Goal: Task Accomplishment & Management: Complete application form

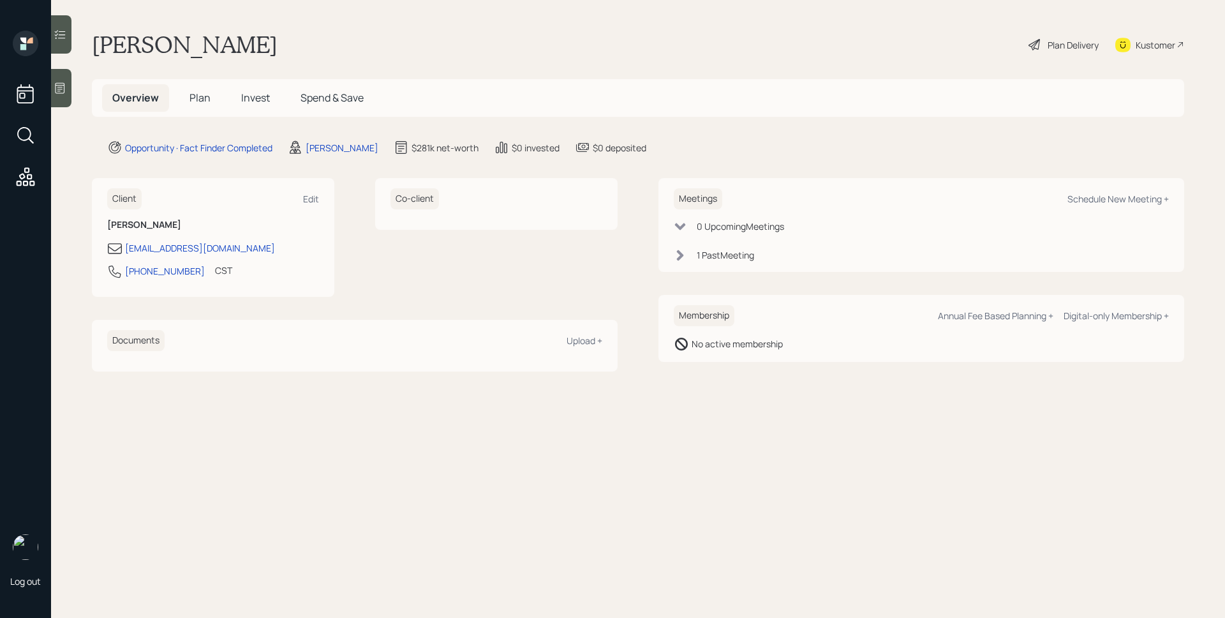
click at [336, 154] on div "[PERSON_NAME]" at bounding box center [333, 147] width 91 height 15
click at [338, 147] on div "[PERSON_NAME]" at bounding box center [342, 147] width 73 height 13
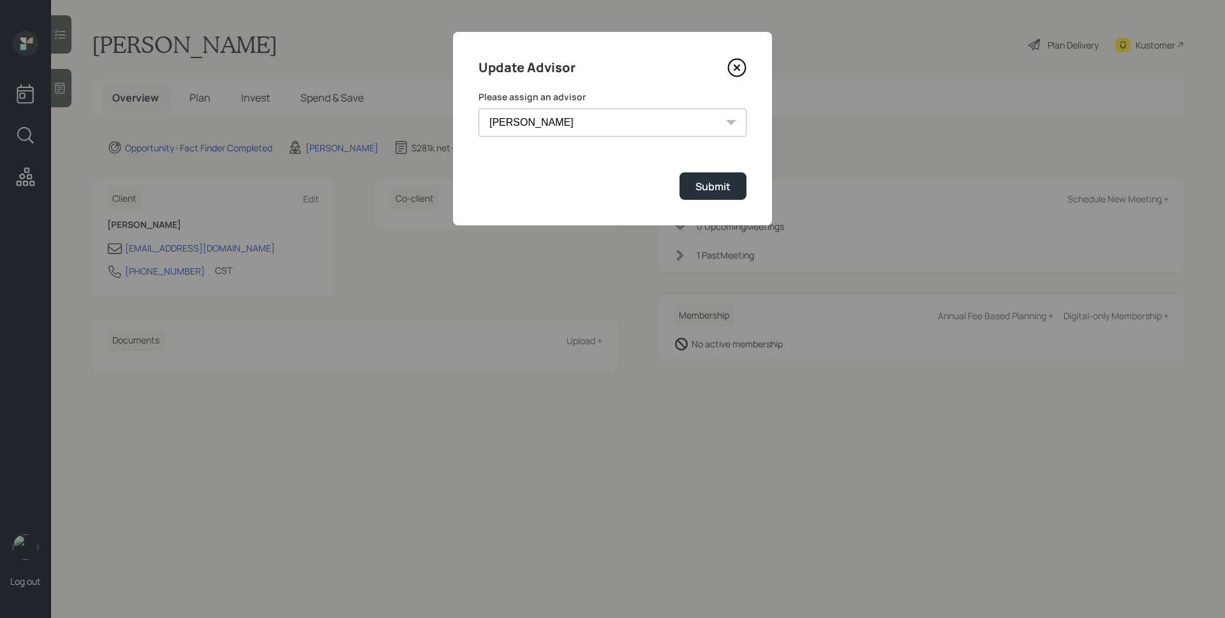
click at [545, 128] on select "[PERSON_NAME] [PERSON_NAME] [PERSON_NAME] End [PERSON_NAME] [PERSON_NAME] [PERS…" at bounding box center [613, 122] width 268 height 28
select select "d946c976-65aa-4529-ac9d-02c4f1114fc0"
click at [479, 108] on select "[PERSON_NAME] [PERSON_NAME] [PERSON_NAME] End [PERSON_NAME] [PERSON_NAME] [PERS…" at bounding box center [613, 122] width 268 height 28
click at [711, 188] on div "Submit" at bounding box center [713, 186] width 35 height 14
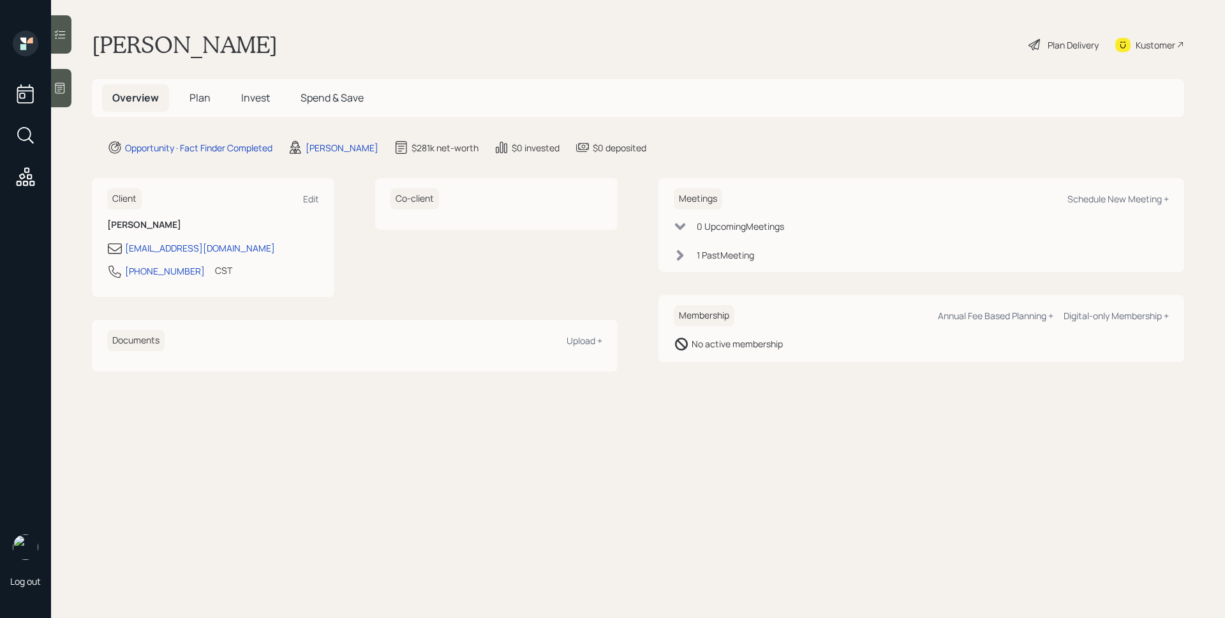
click at [61, 85] on icon at bounding box center [60, 88] width 13 height 13
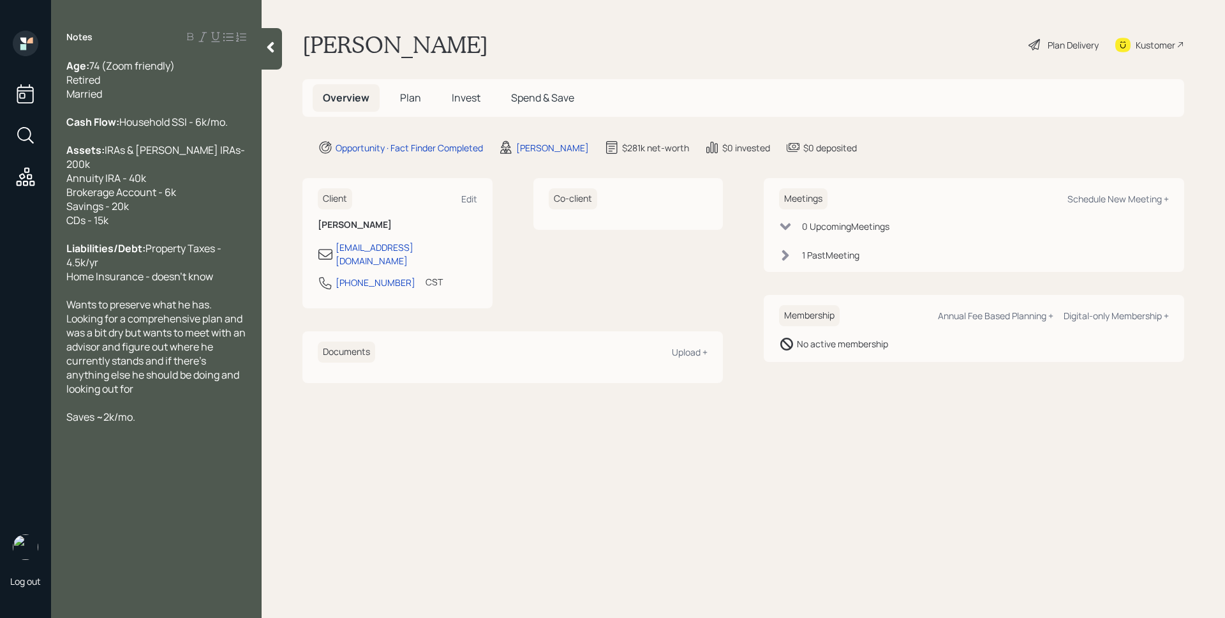
click at [404, 100] on span "Plan" at bounding box center [410, 98] width 21 height 14
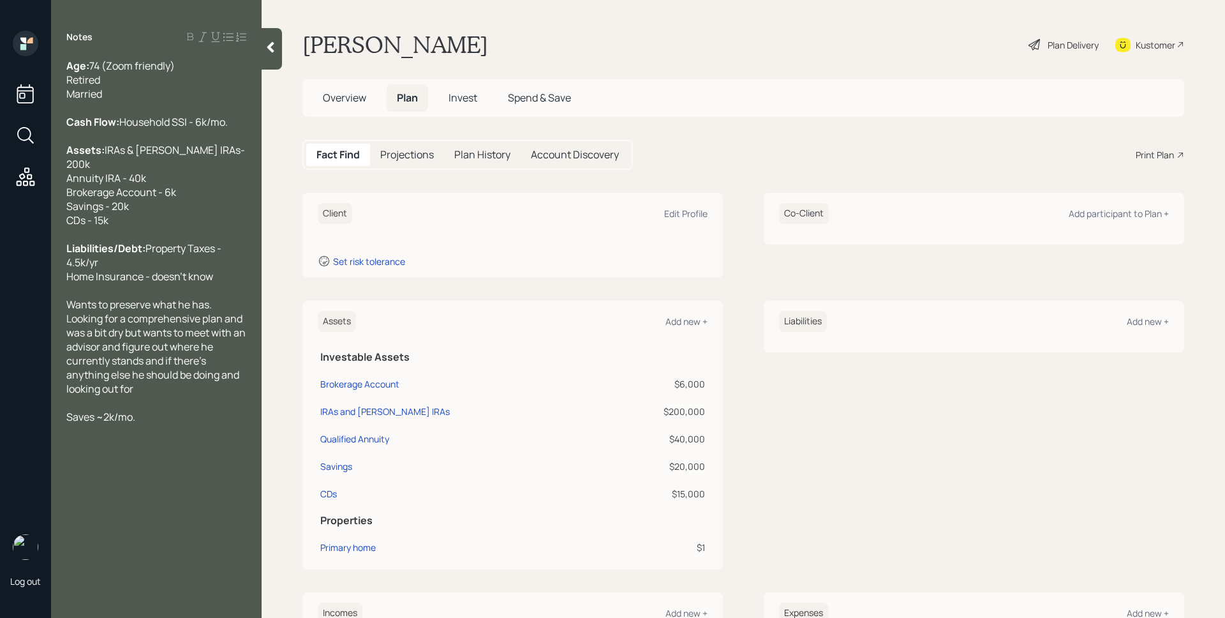
click at [357, 98] on span "Overview" at bounding box center [344, 98] width 43 height 14
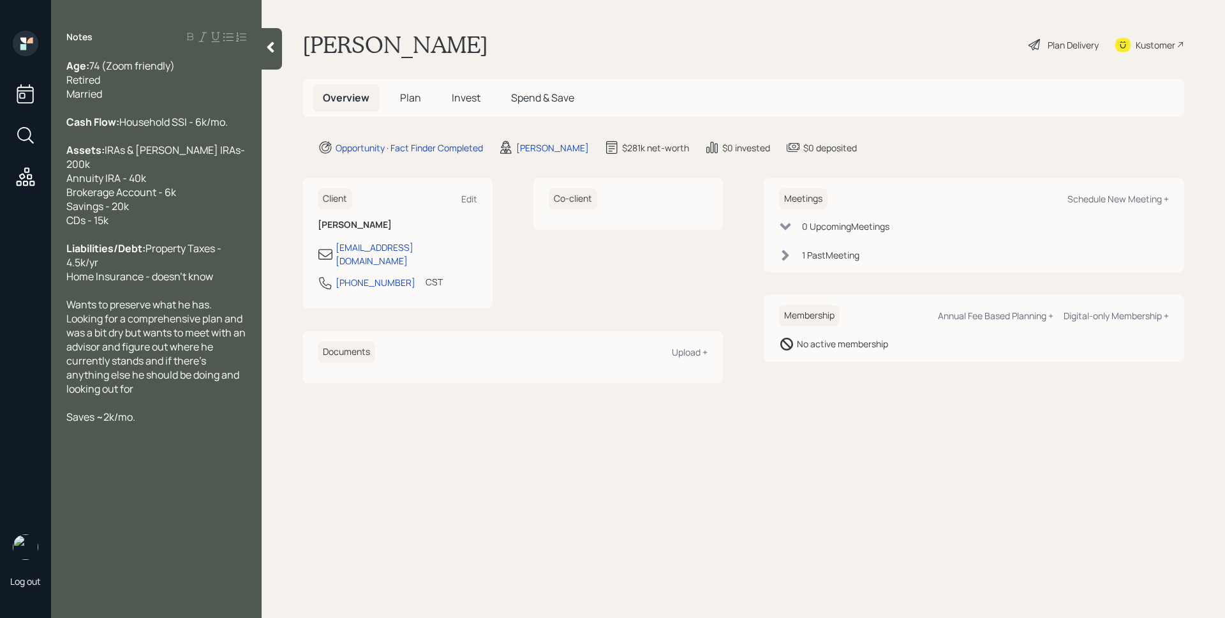
click at [391, 96] on h5 "Plan" at bounding box center [410, 97] width 41 height 27
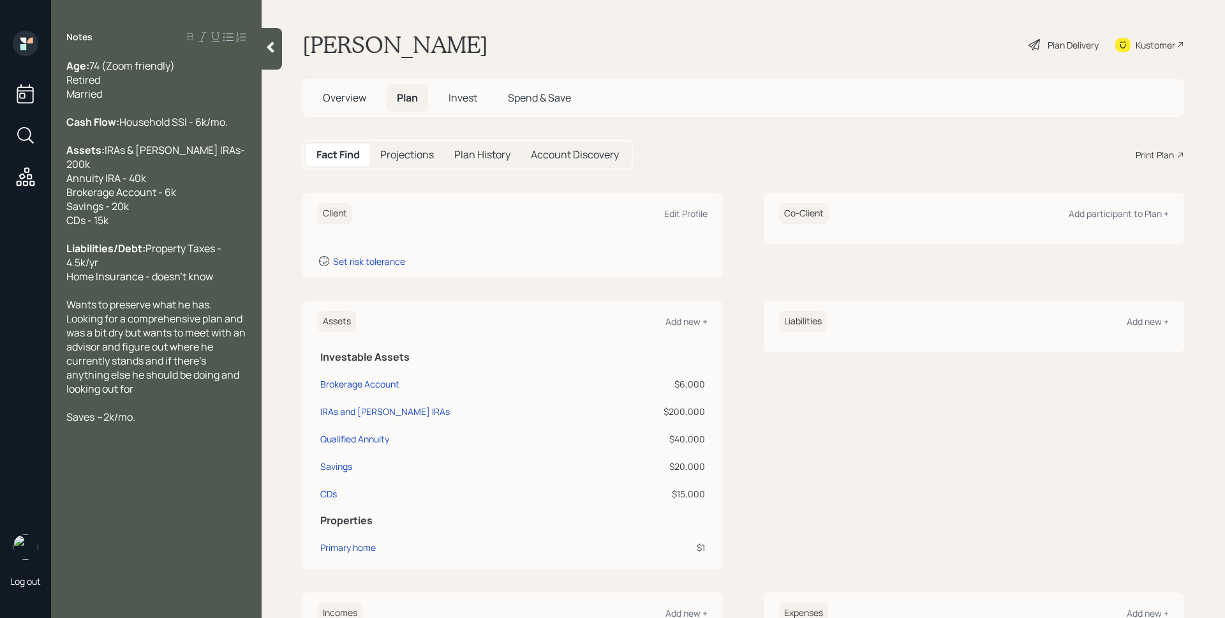
click at [669, 206] on div "Client Edit Profile" at bounding box center [513, 213] width 390 height 21
click at [667, 215] on div "Edit Profile" at bounding box center [685, 213] width 43 height 12
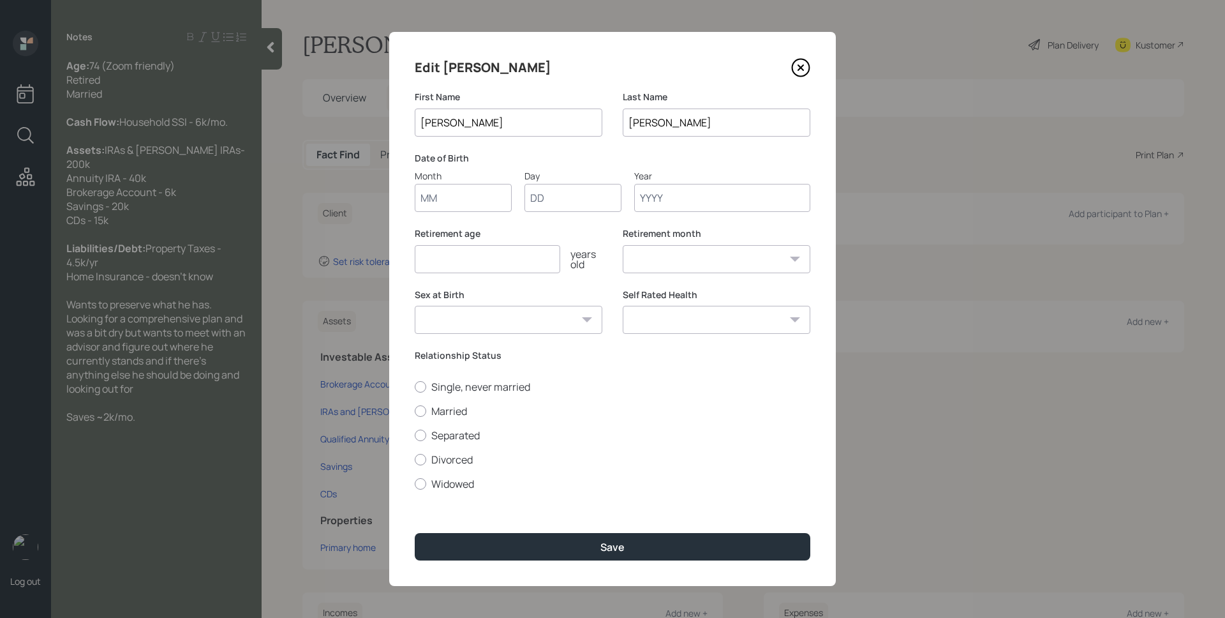
click at [468, 193] on input "Month" at bounding box center [463, 198] width 97 height 28
type input "01"
type input "1956"
select select "1"
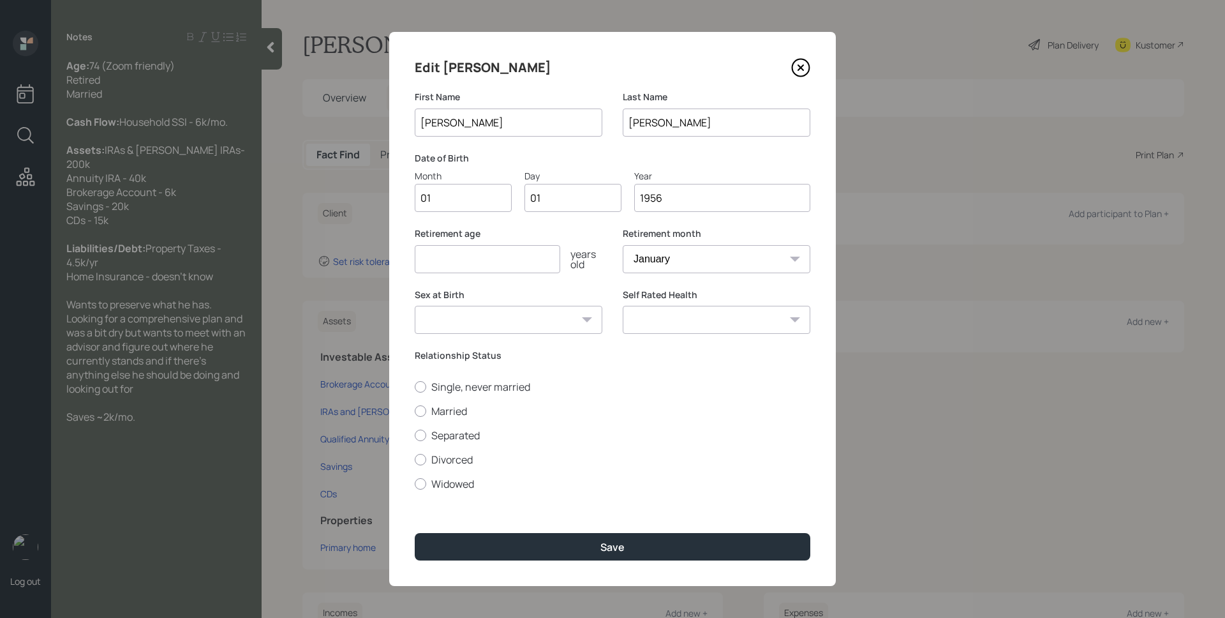
type input "1956"
click at [430, 261] on input "number" at bounding box center [487, 259] width 145 height 28
type input "67"
click at [440, 413] on label "Married" at bounding box center [613, 411] width 396 height 14
click at [415, 411] on input "Married" at bounding box center [414, 410] width 1 height 1
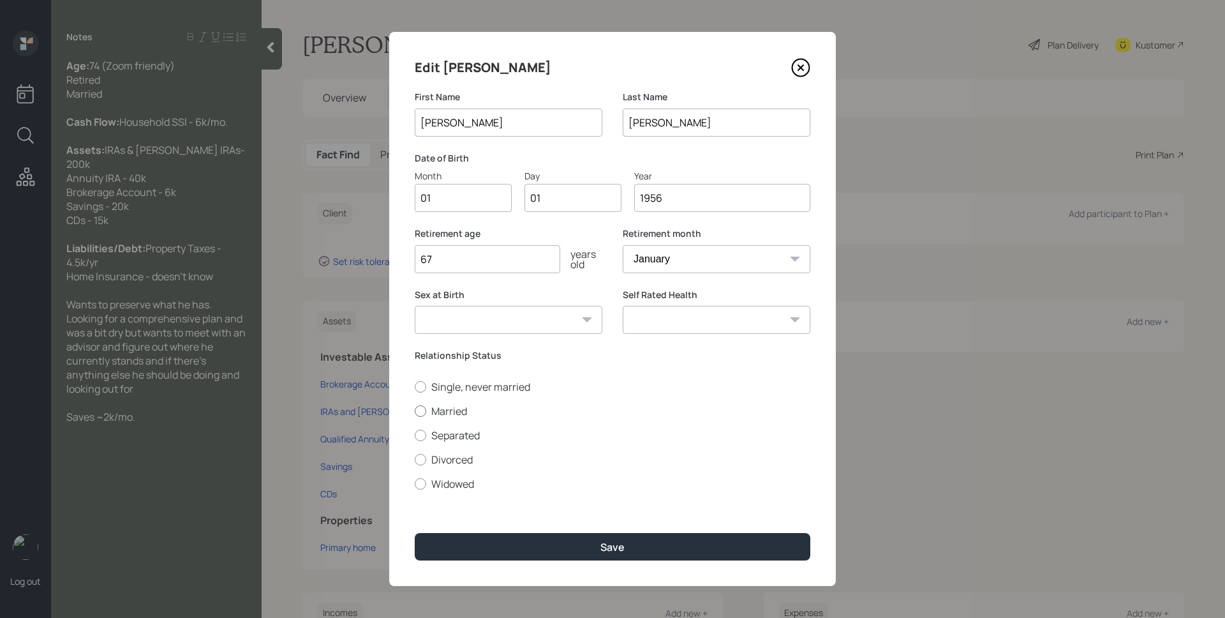
radio input "true"
click at [499, 314] on select "[DEMOGRAPHIC_DATA] [DEMOGRAPHIC_DATA] Other / Prefer not to say" at bounding box center [509, 320] width 188 height 28
select select "[DEMOGRAPHIC_DATA]"
click at [415, 306] on select "[DEMOGRAPHIC_DATA] [DEMOGRAPHIC_DATA] Other / Prefer not to say" at bounding box center [509, 320] width 188 height 28
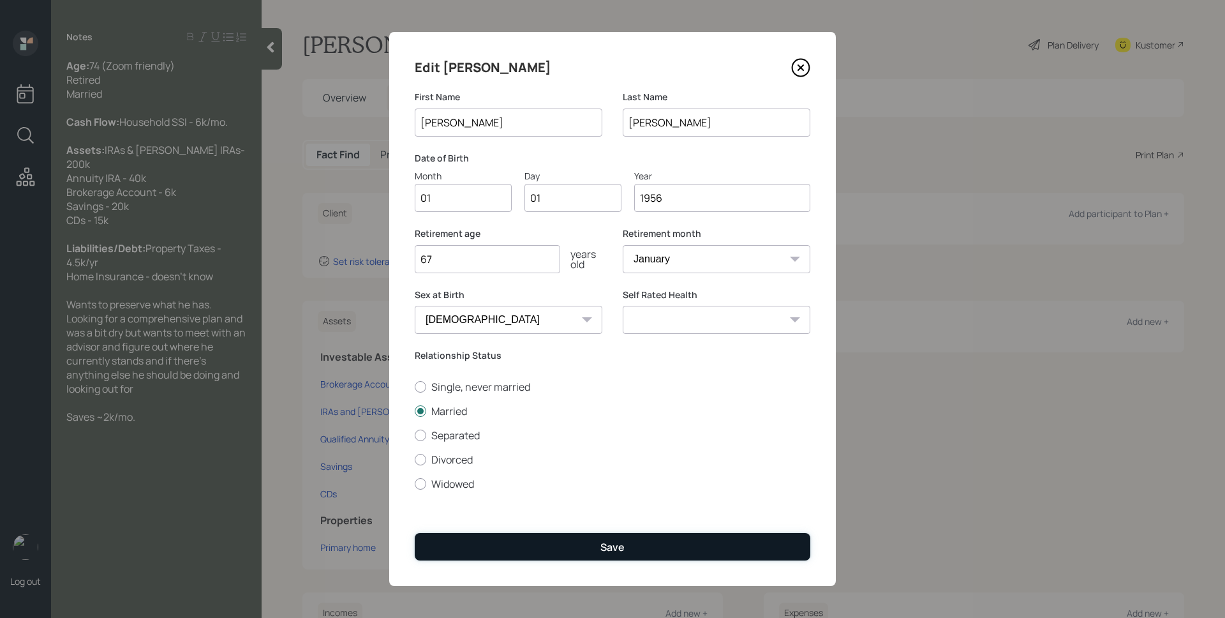
click at [597, 556] on button "Save" at bounding box center [613, 546] width 396 height 27
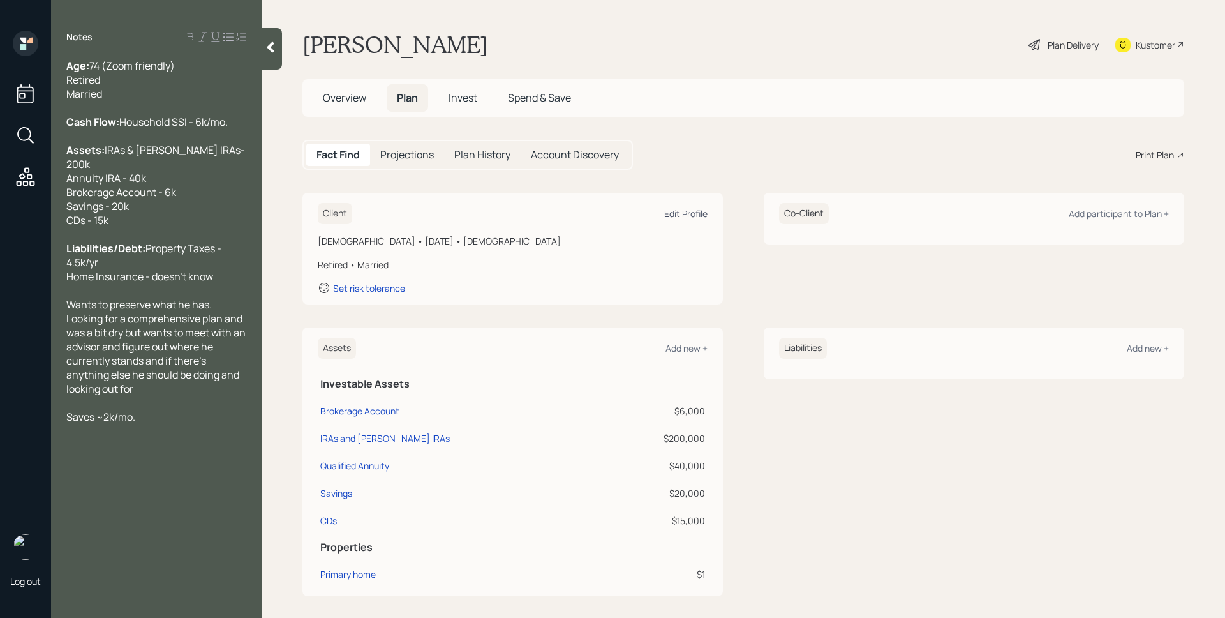
click at [670, 209] on div "Edit Profile" at bounding box center [685, 213] width 43 height 12
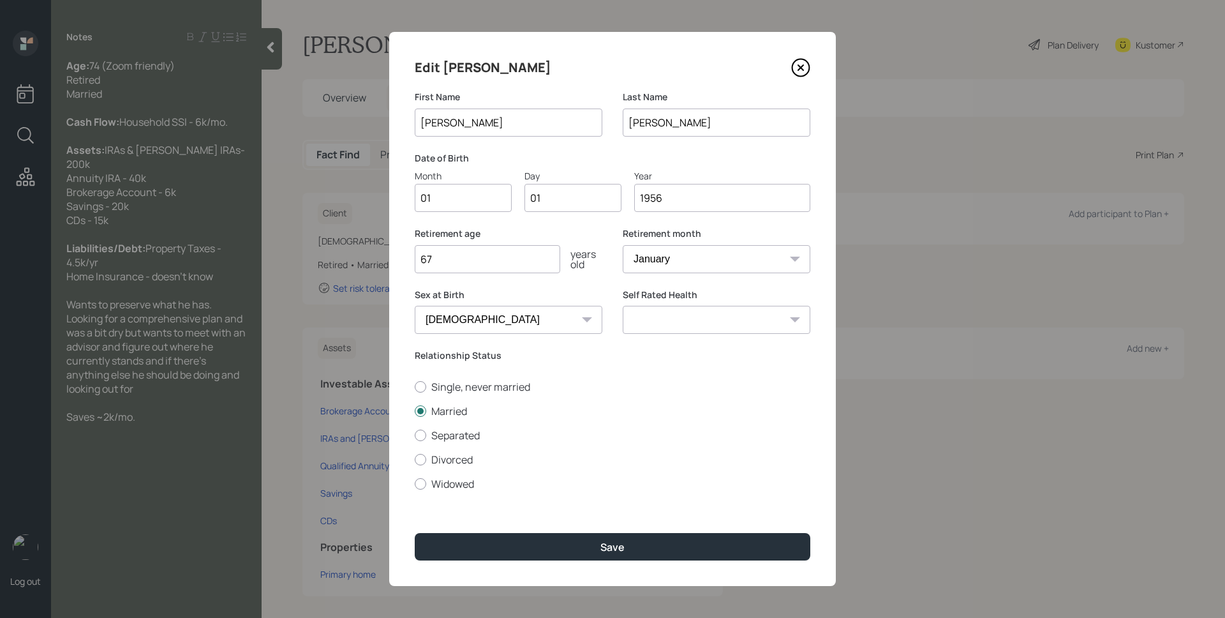
drag, startPoint x: 678, startPoint y: 198, endPoint x: 657, endPoint y: 193, distance: 21.0
click at [657, 193] on input "1956" at bounding box center [722, 198] width 176 height 28
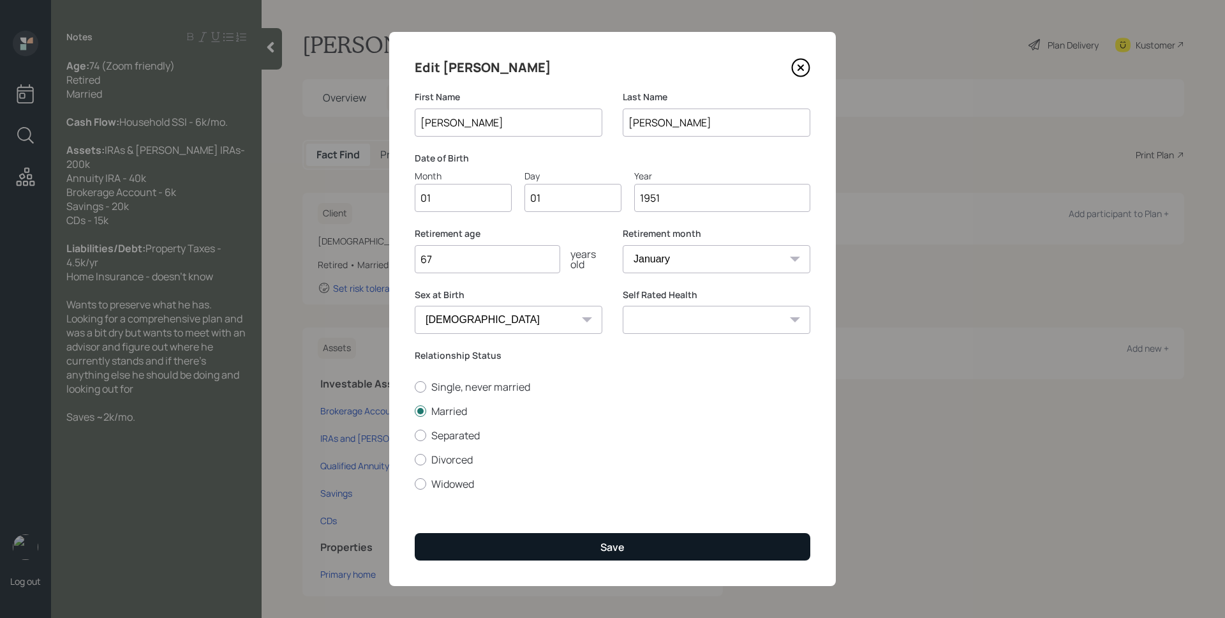
type input "1951"
click at [653, 539] on button "Save" at bounding box center [613, 546] width 396 height 27
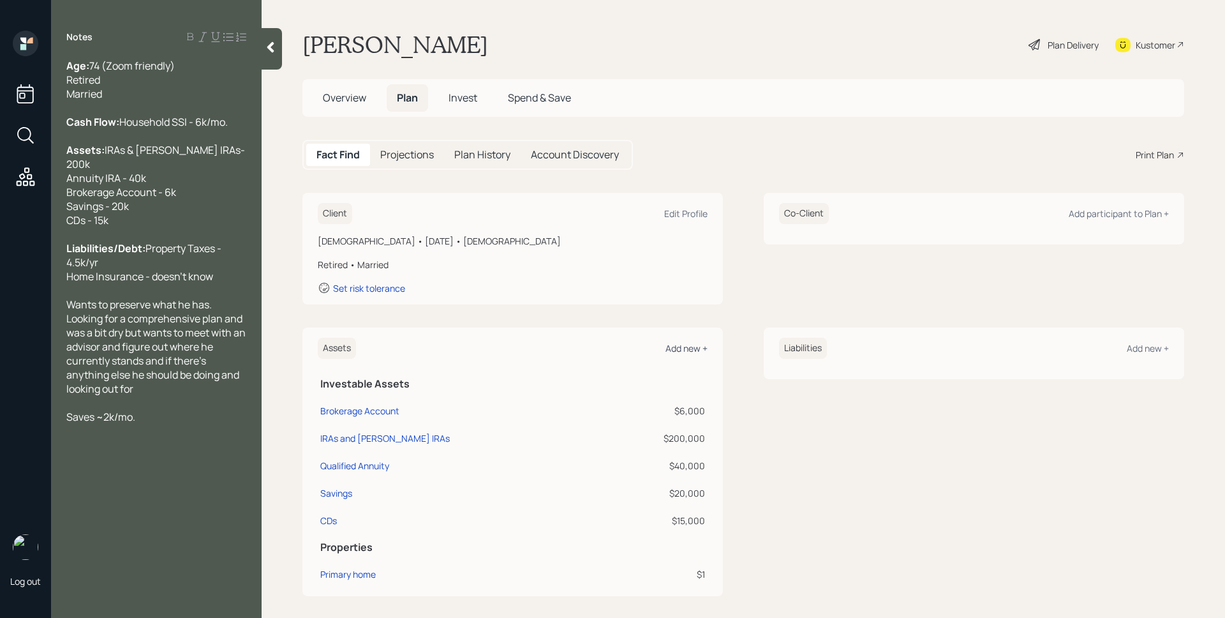
click at [692, 349] on div "Add new +" at bounding box center [687, 348] width 42 height 12
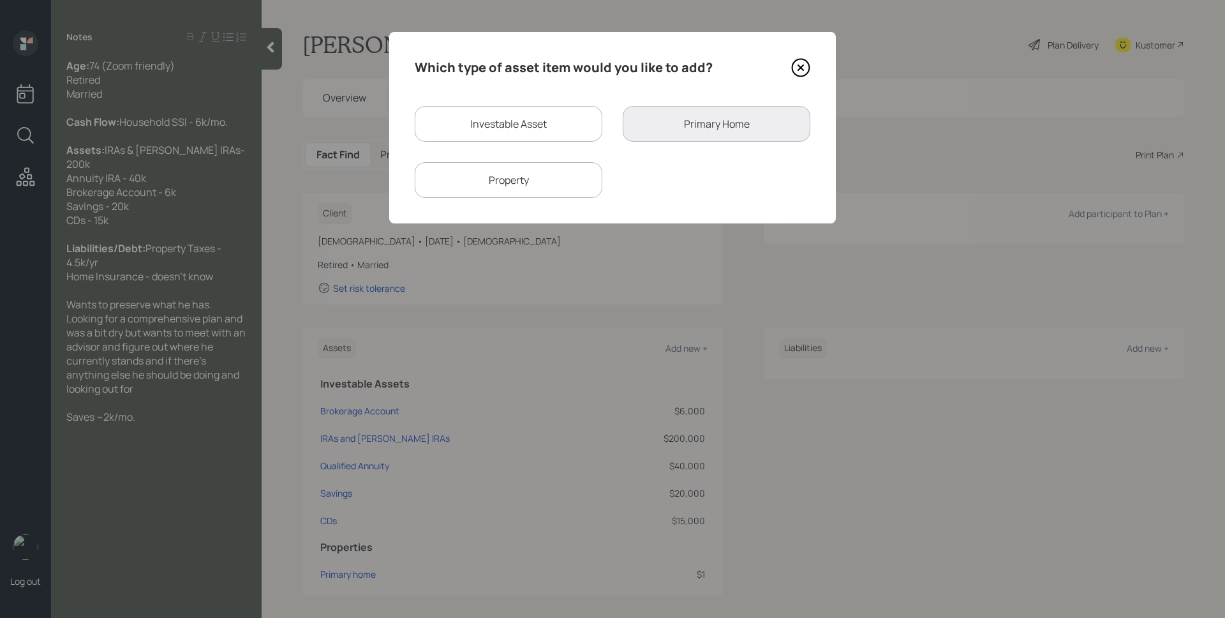
click at [547, 138] on div "Investable Asset" at bounding box center [509, 124] width 188 height 36
select select "taxable"
select select "balanced"
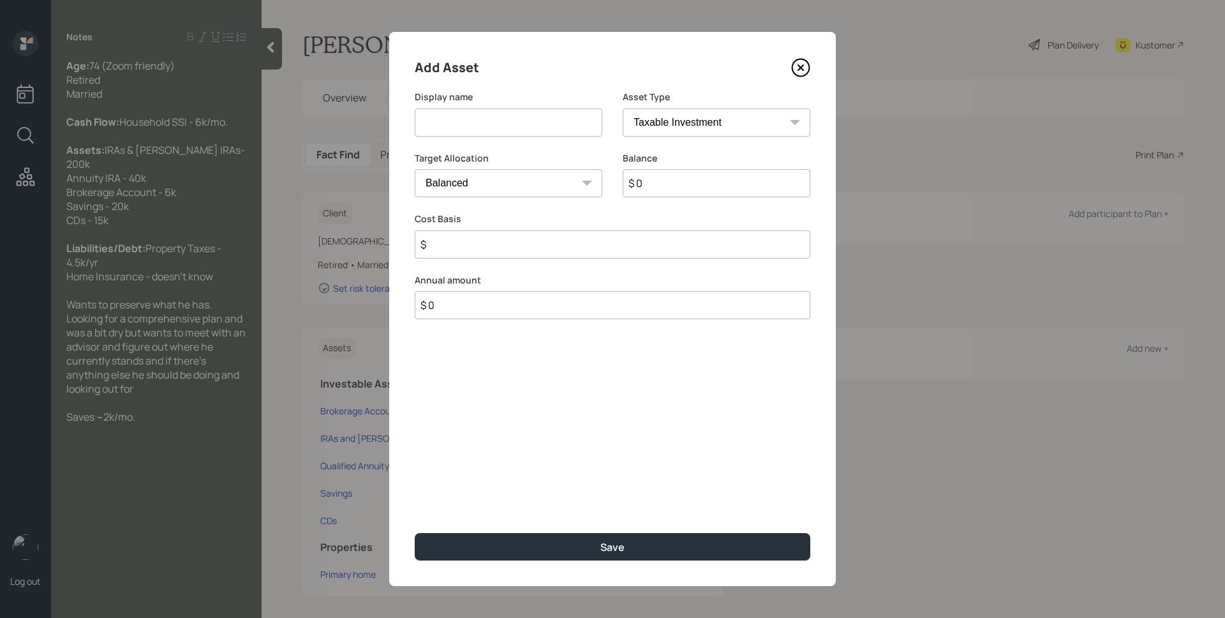
click at [540, 133] on input at bounding box center [509, 122] width 188 height 28
type input "[PERSON_NAME]"
click at [694, 136] on select "SEP [PERSON_NAME] IRA 401(k) [PERSON_NAME] 401(k) 403(b) [PERSON_NAME] 403(b) 4…" at bounding box center [717, 122] width 188 height 28
select select "roth_ira"
click at [623, 108] on select "SEP [PERSON_NAME] IRA 401(k) [PERSON_NAME] 401(k) 403(b) [PERSON_NAME] 403(b) 4…" at bounding box center [717, 122] width 188 height 28
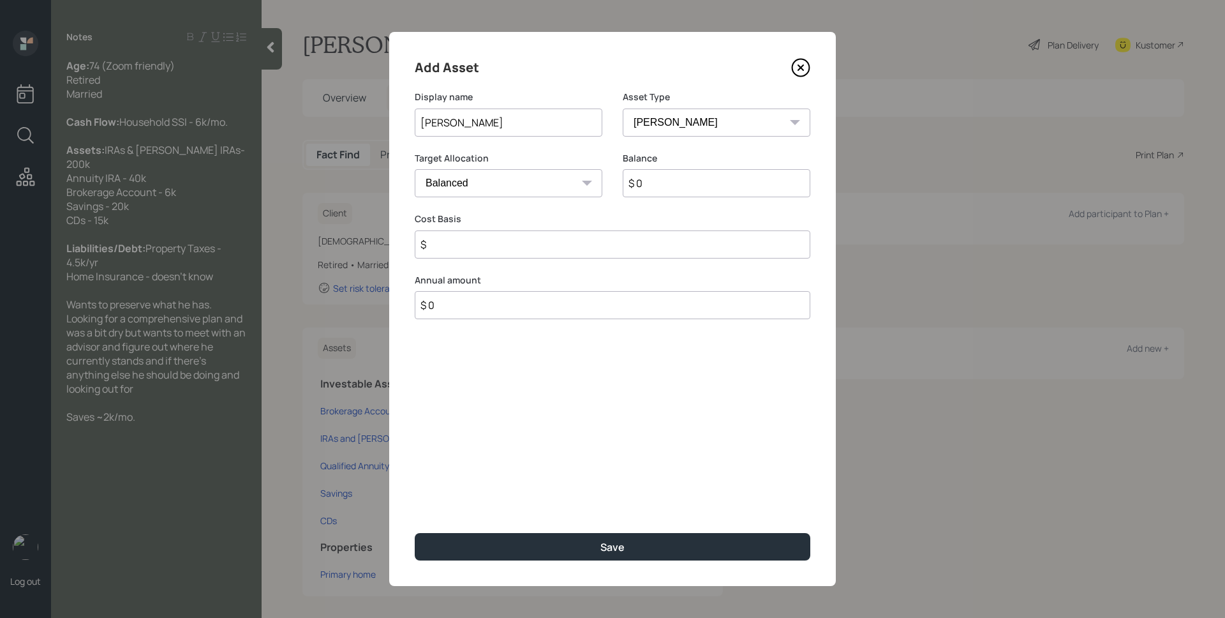
type input "$"
click at [686, 183] on input "$ 0" at bounding box center [717, 183] width 188 height 28
type input "$ 100,000"
type input "$ 0"
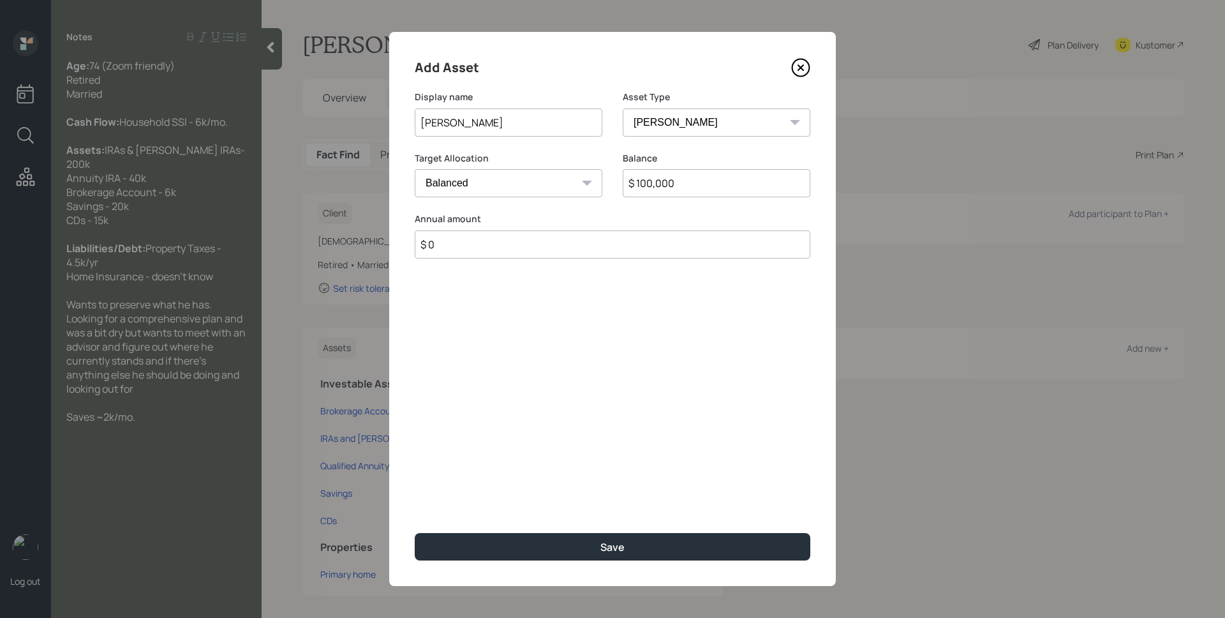
click at [415, 533] on button "Save" at bounding box center [613, 546] width 396 height 27
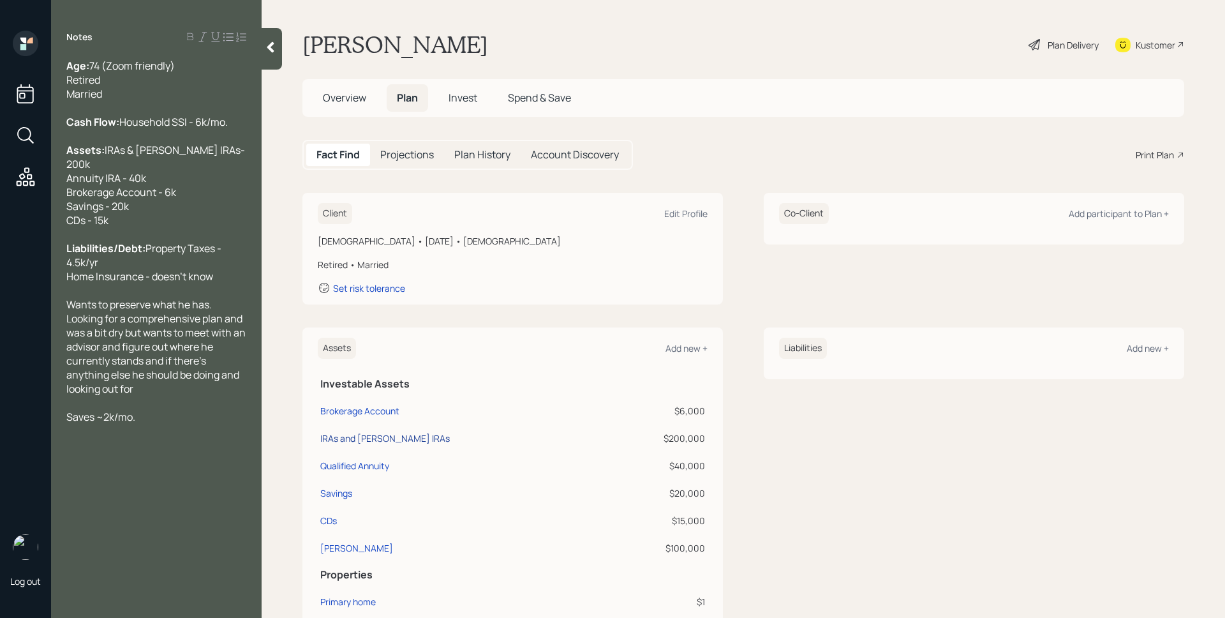
click at [377, 436] on div "IRAs and [PERSON_NAME] IRAs" at bounding box center [385, 437] width 130 height 13
select select "ira"
select select "balanced"
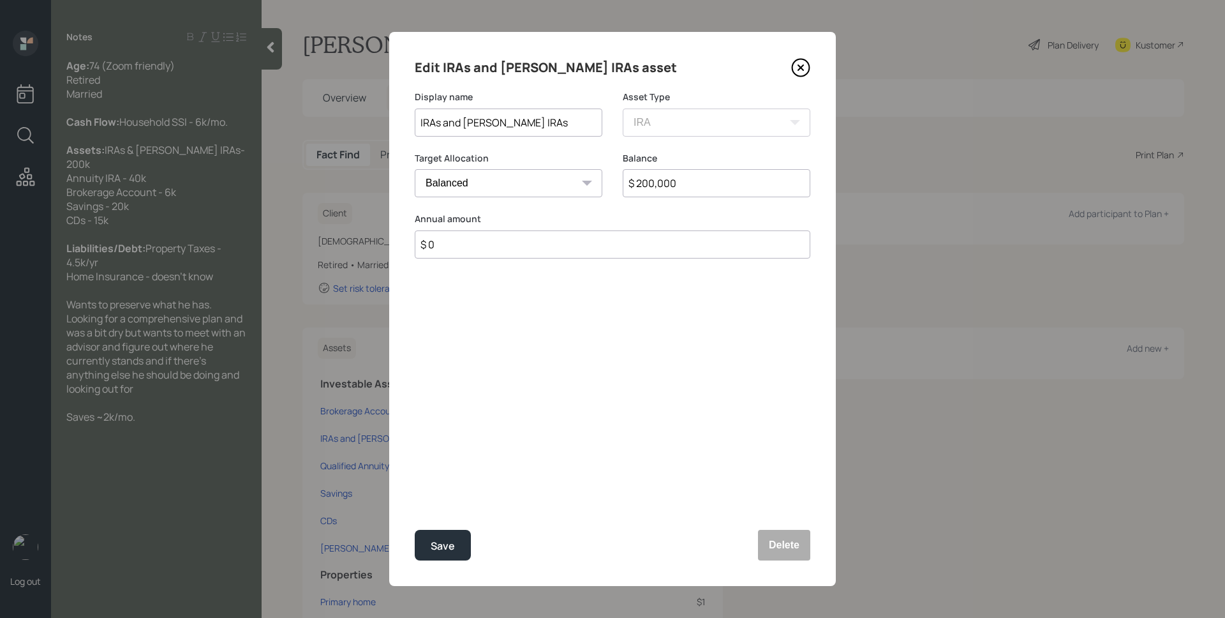
drag, startPoint x: 535, startPoint y: 123, endPoint x: 391, endPoint y: 115, distance: 143.8
click at [391, 115] on div "Edit IRAs and [PERSON_NAME] IRAs asset Display name IRAs and [PERSON_NAME] IRAs…" at bounding box center [612, 309] width 447 height 554
type input "Traditional IRAs"
click at [656, 189] on input "$ 200,000" at bounding box center [717, 183] width 188 height 28
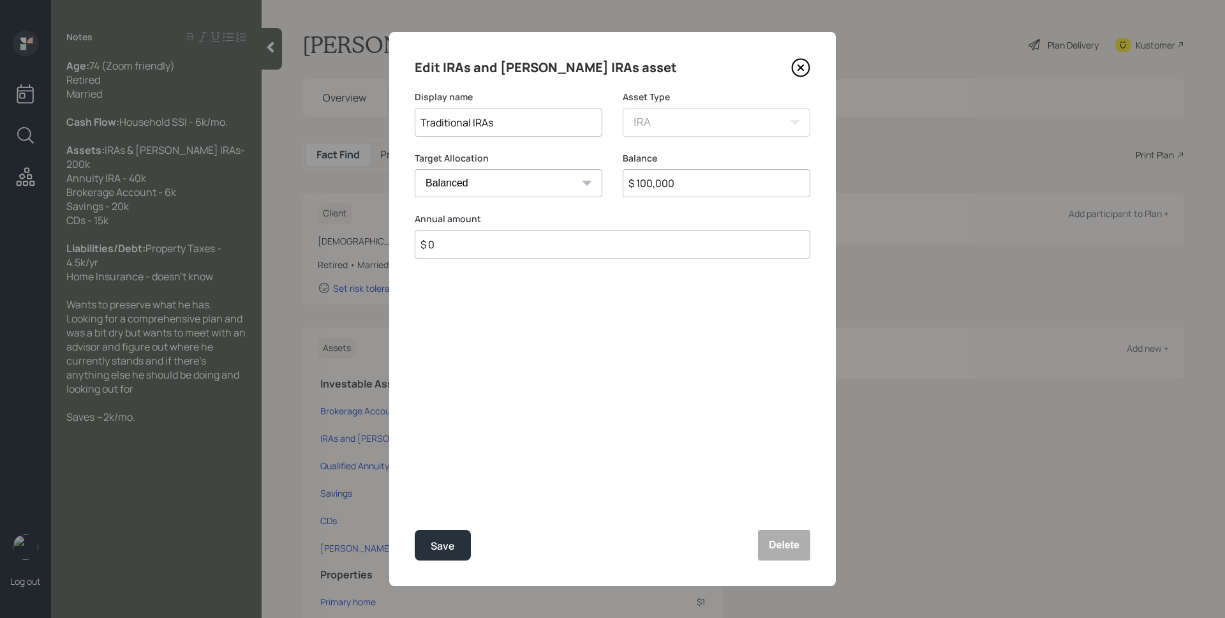
type input "$ 100,000"
click at [415, 530] on button "Save" at bounding box center [443, 545] width 56 height 31
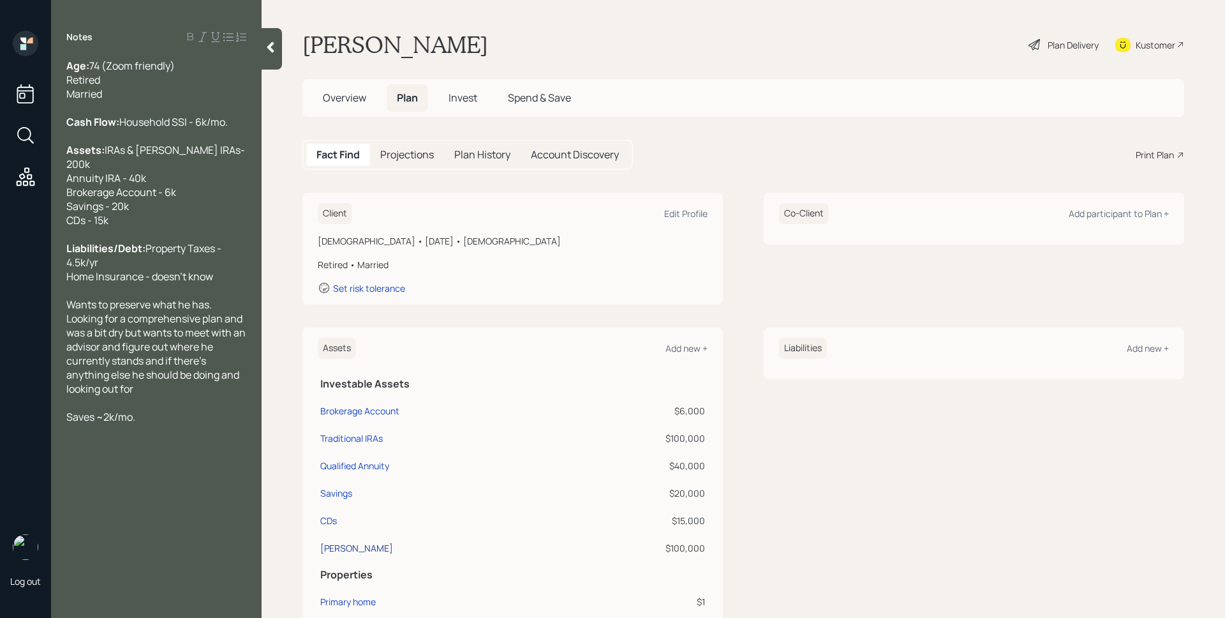
click at [336, 544] on div "[PERSON_NAME]" at bounding box center [356, 547] width 73 height 13
select select "roth_ira"
select select "balanced"
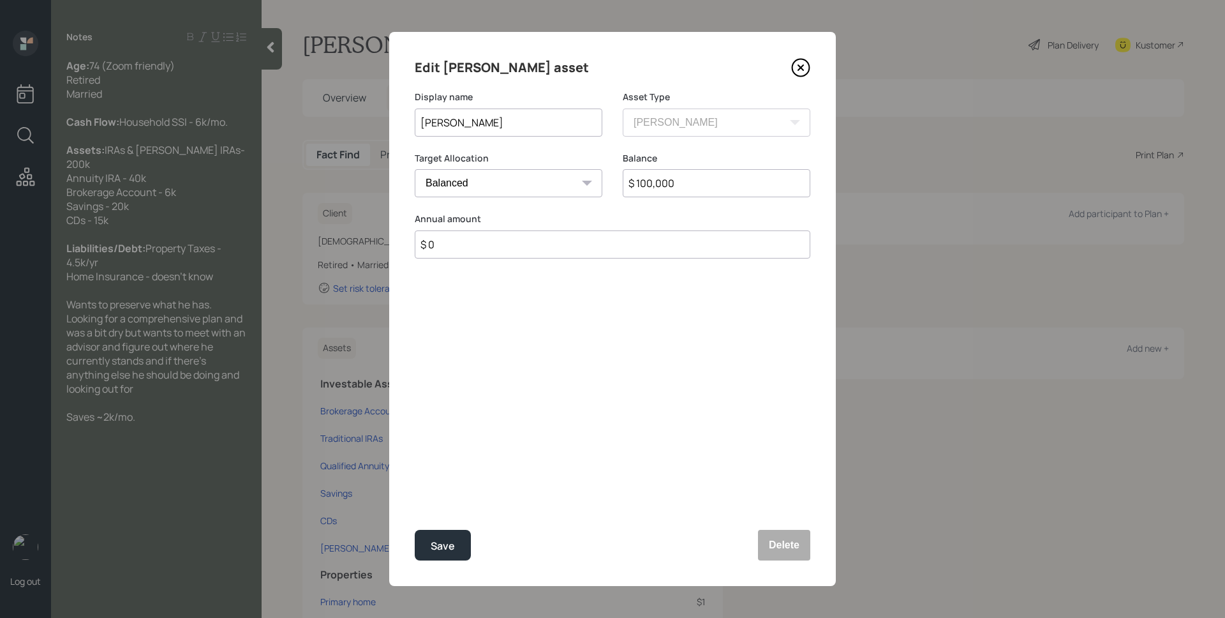
click at [489, 128] on input "[PERSON_NAME]" at bounding box center [509, 122] width 188 height 28
type input "[PERSON_NAME] IRAs"
click at [450, 539] on div "Save" at bounding box center [443, 545] width 24 height 17
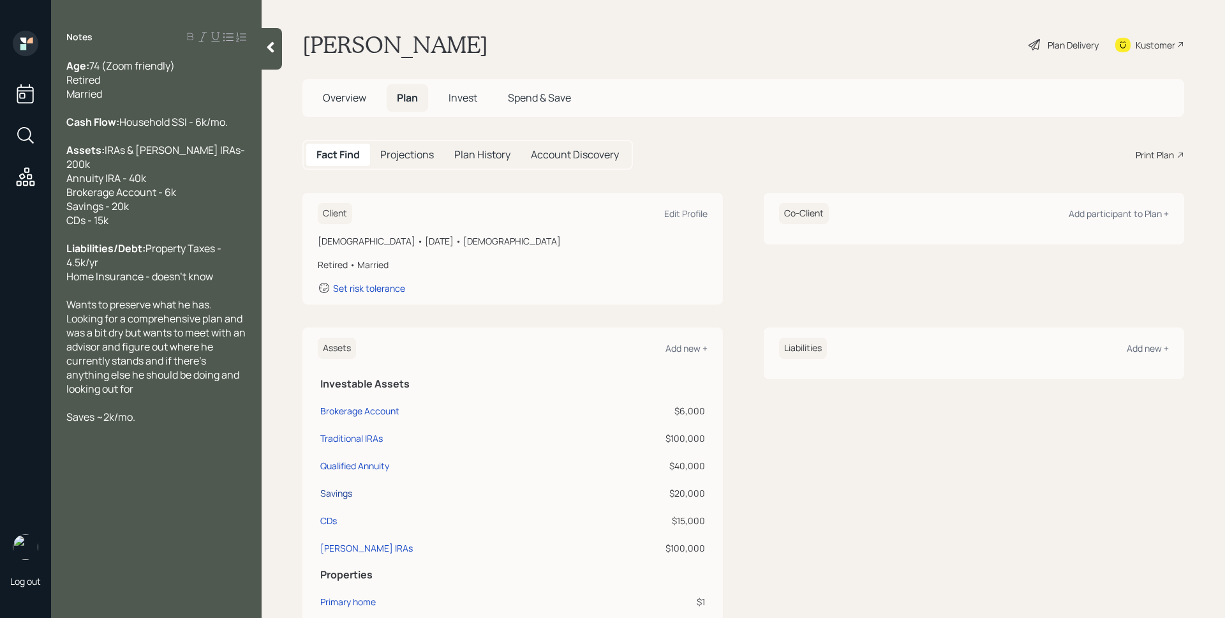
click at [344, 491] on div "Savings" at bounding box center [336, 492] width 32 height 13
select select "emergency_fund"
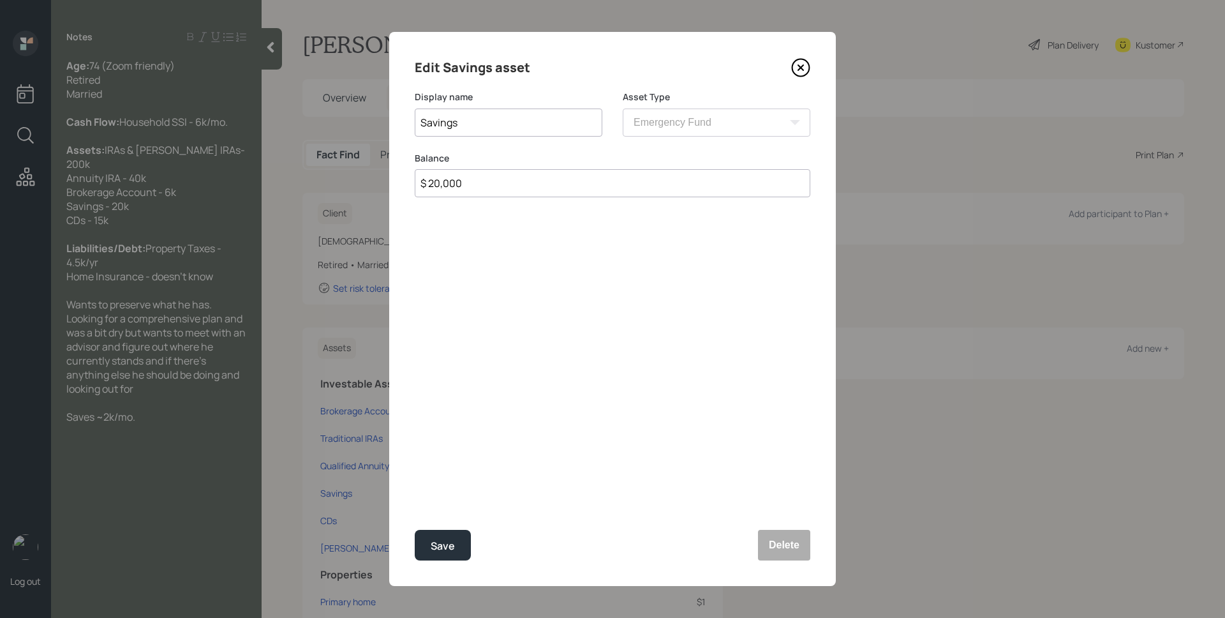
click at [794, 68] on icon at bounding box center [800, 67] width 19 height 19
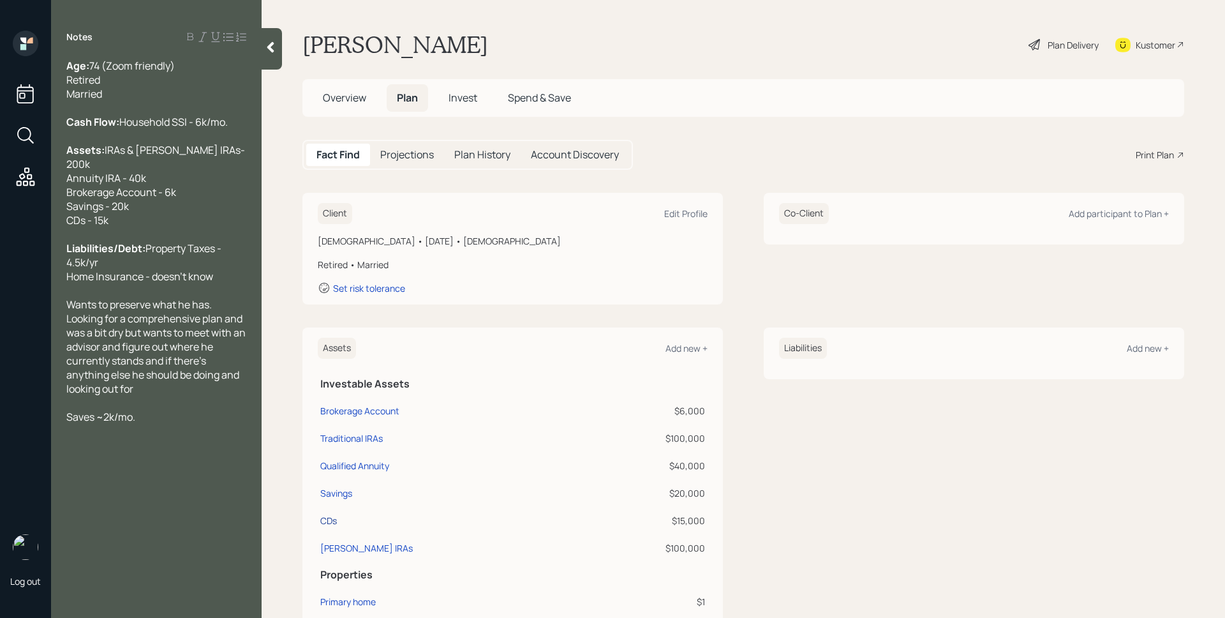
click at [334, 523] on div "CDs" at bounding box center [328, 520] width 17 height 13
select select "taxable"
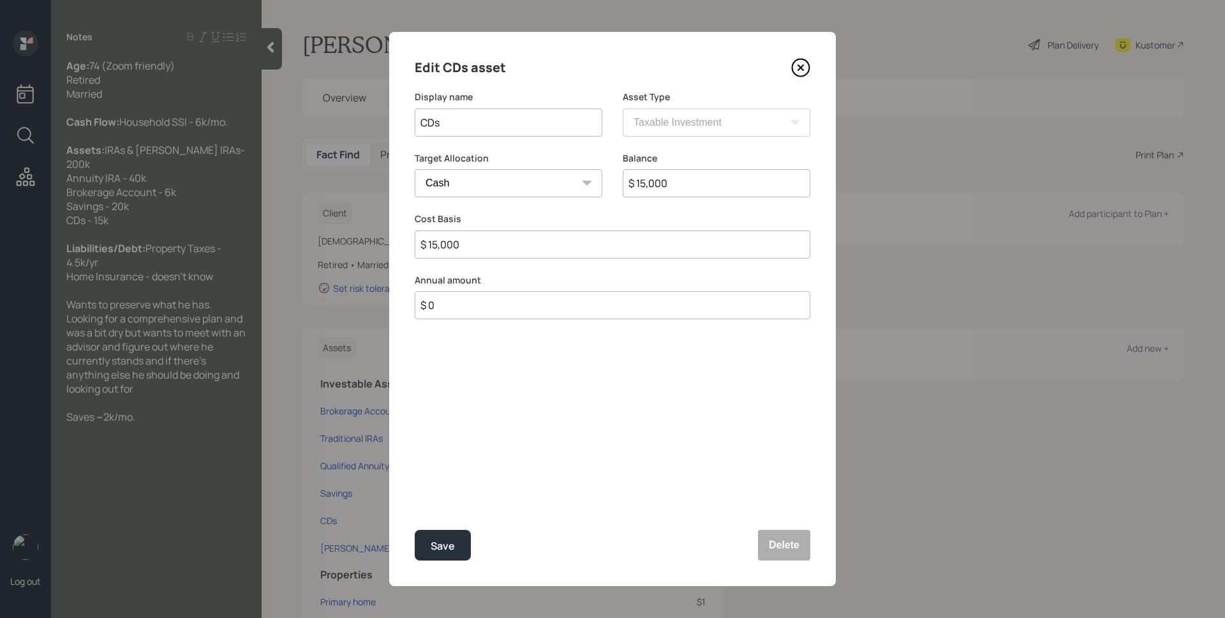
click at [801, 64] on icon at bounding box center [800, 67] width 19 height 19
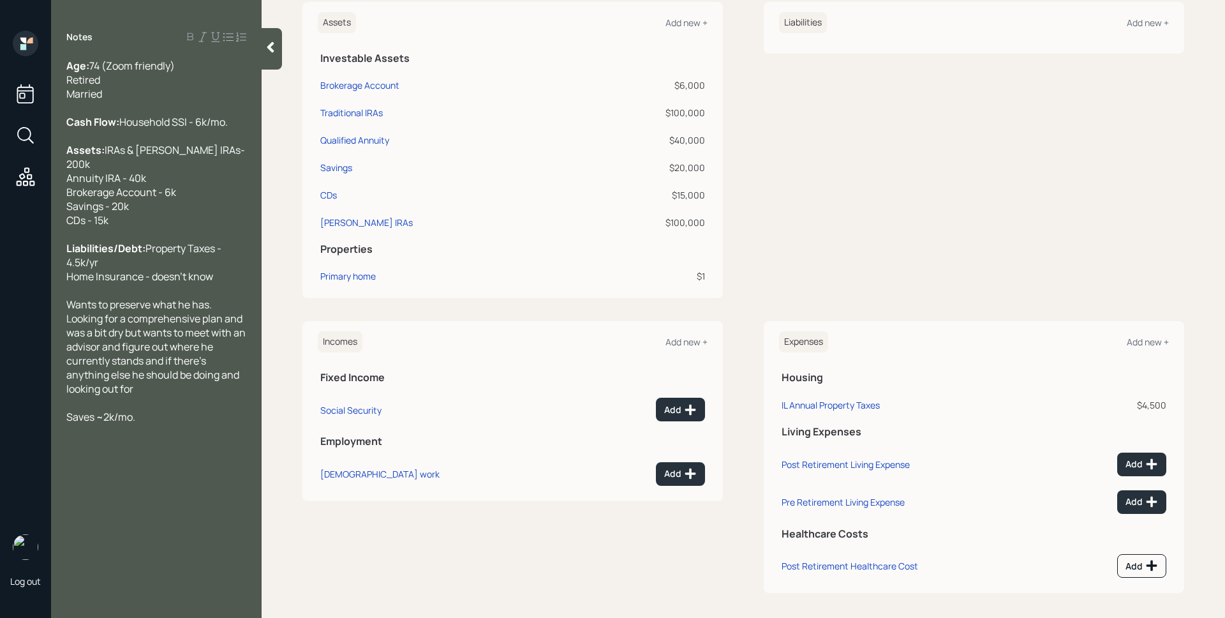
scroll to position [331, 0]
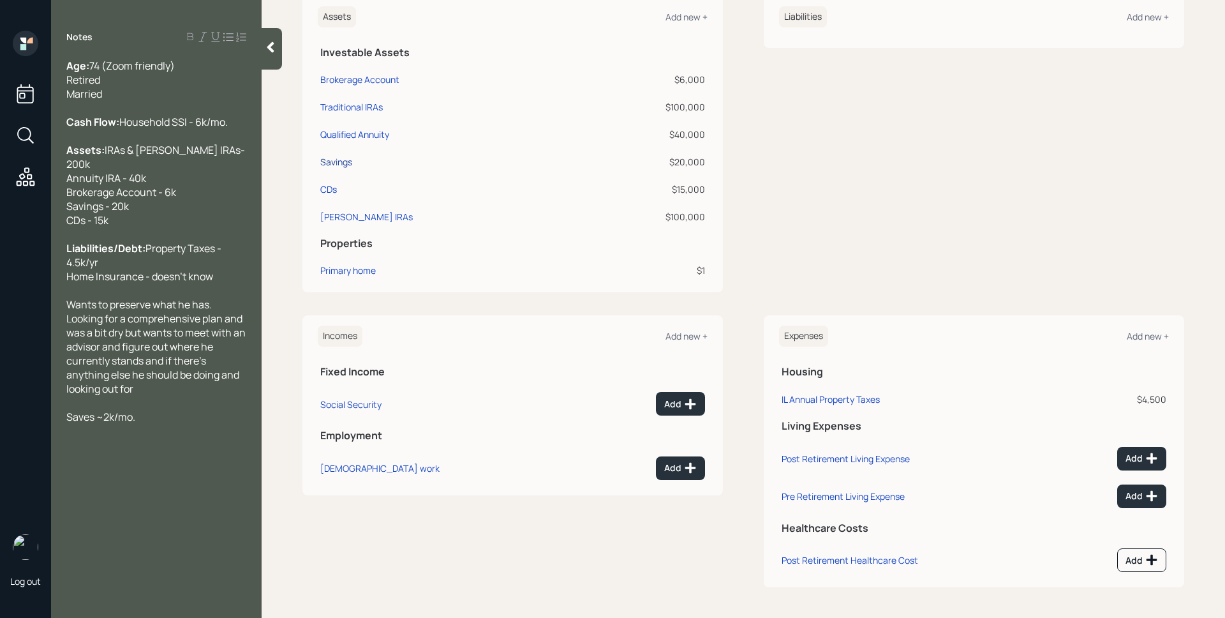
click at [343, 165] on div "Savings" at bounding box center [336, 161] width 32 height 13
select select "emergency_fund"
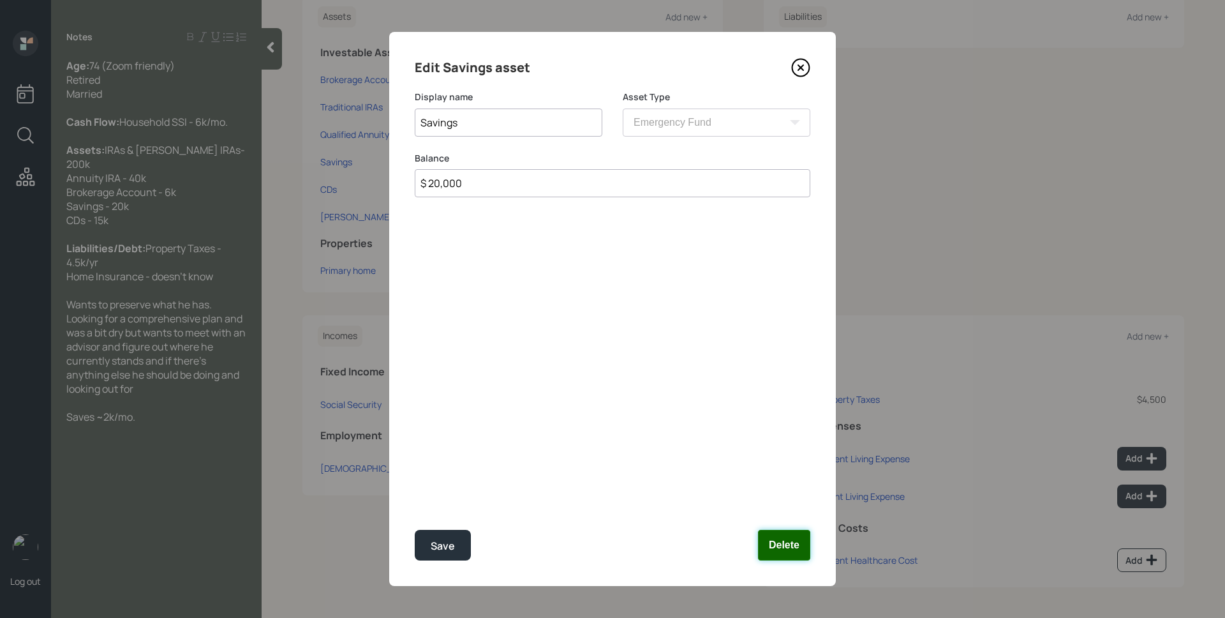
click at [794, 539] on button "Delete" at bounding box center [784, 545] width 52 height 31
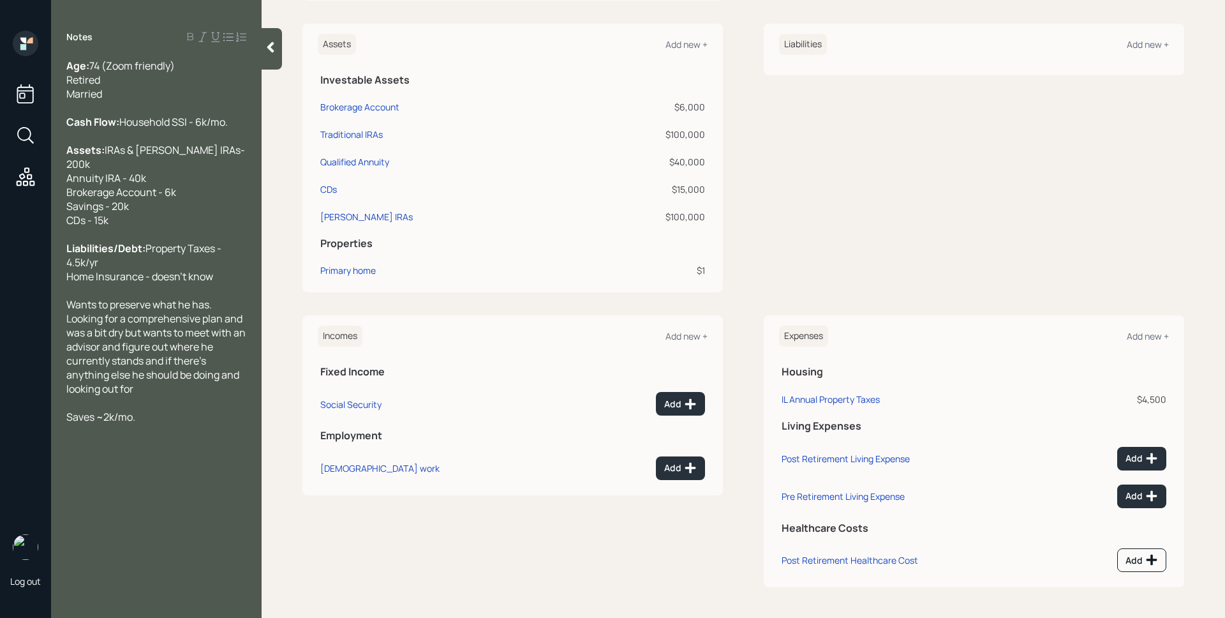
click at [681, 37] on div "Assets Add new +" at bounding box center [513, 44] width 390 height 21
click at [689, 44] on div "Add new +" at bounding box center [687, 44] width 42 height 12
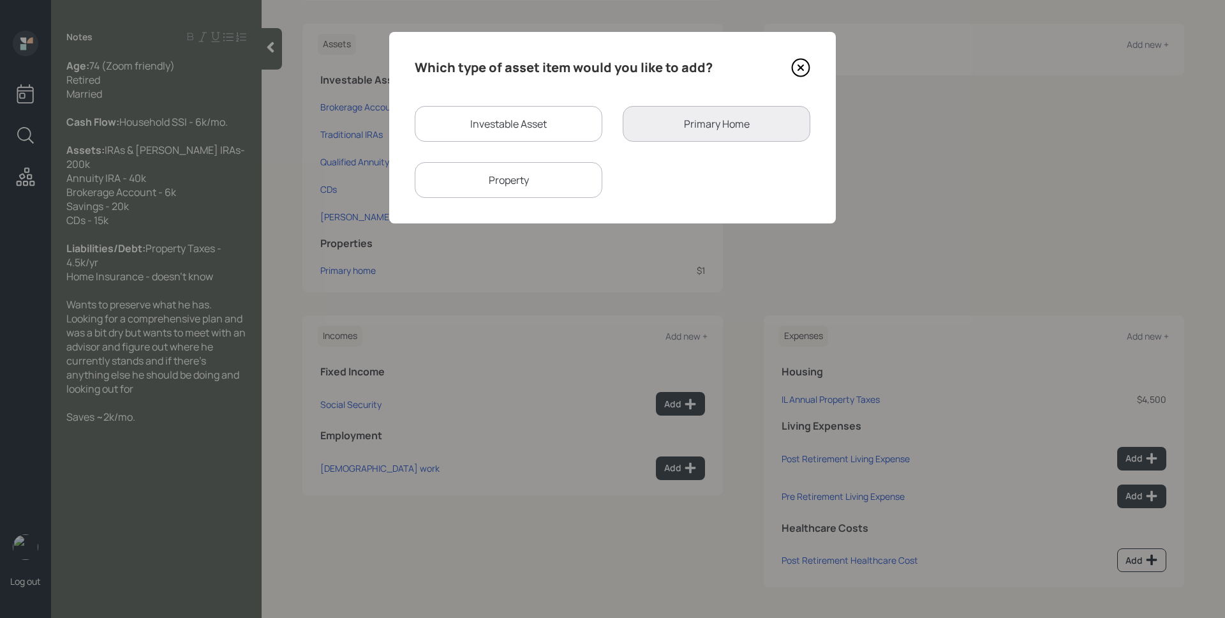
click at [498, 136] on div "Investable Asset" at bounding box center [509, 124] width 188 height 36
select select "taxable"
select select "balanced"
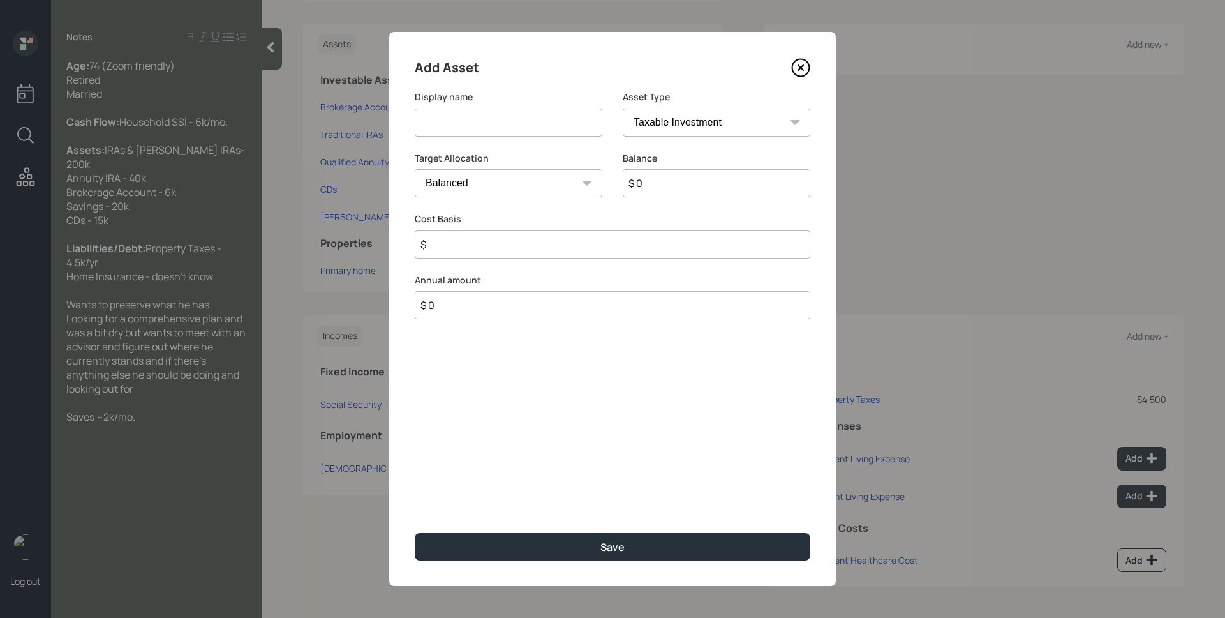
click at [505, 116] on input at bounding box center [509, 122] width 188 height 28
type input "Savings"
click at [558, 179] on select "Cash Conservative Balanced Aggressive" at bounding box center [509, 183] width 188 height 28
click at [689, 112] on select "SEP [PERSON_NAME] IRA 401(k) [PERSON_NAME] 401(k) 403(b) [PERSON_NAME] 403(b) 4…" at bounding box center [717, 122] width 188 height 28
select select "cash"
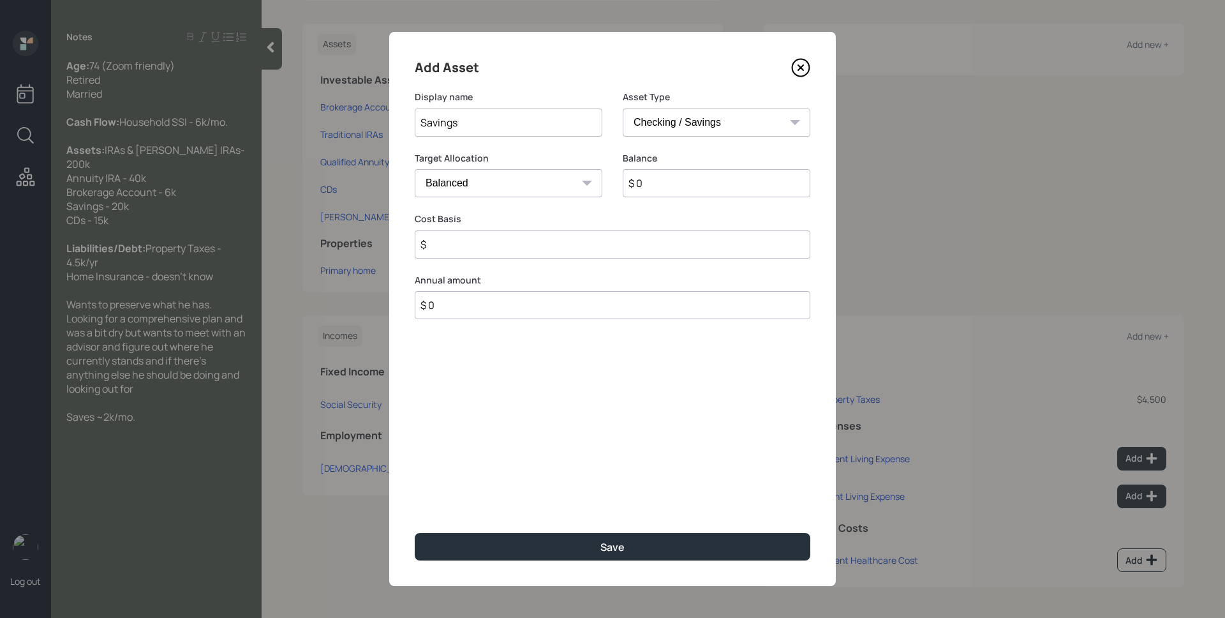
click at [623, 108] on select "SEP [PERSON_NAME] IRA 401(k) [PERSON_NAME] 401(k) 403(b) [PERSON_NAME] 403(b) 4…" at bounding box center [717, 122] width 188 height 28
type input "$"
click at [685, 190] on input "$ 0" at bounding box center [613, 183] width 396 height 28
type input "$ 2"
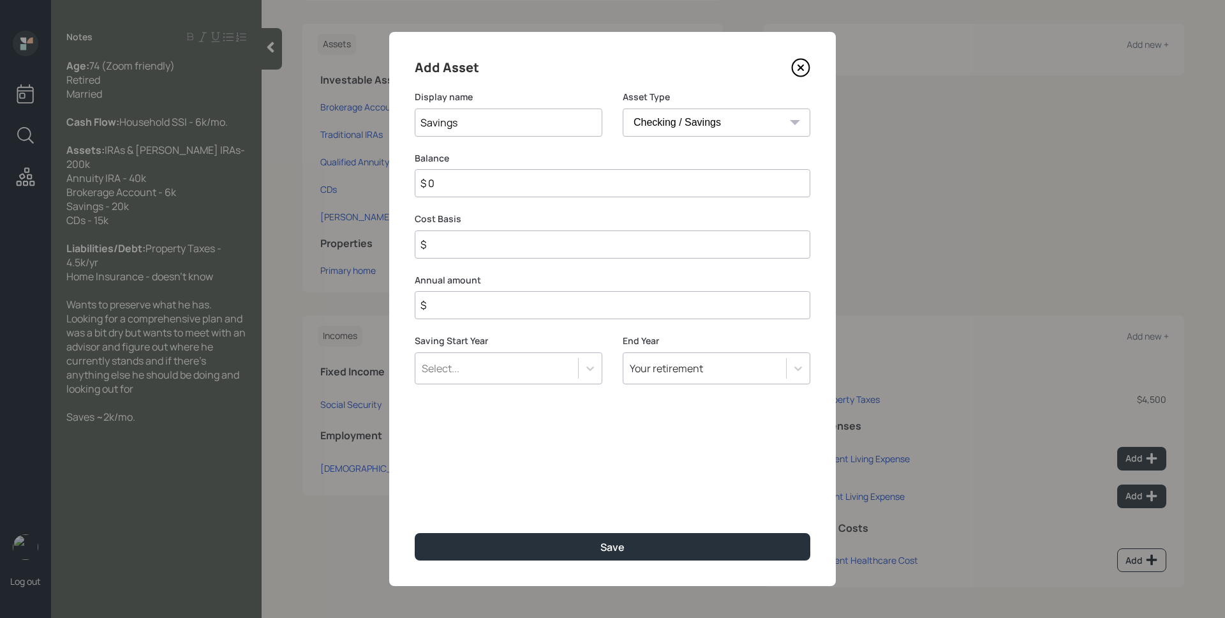
type input "$ 2"
type input "$ 20"
type input "$ 200"
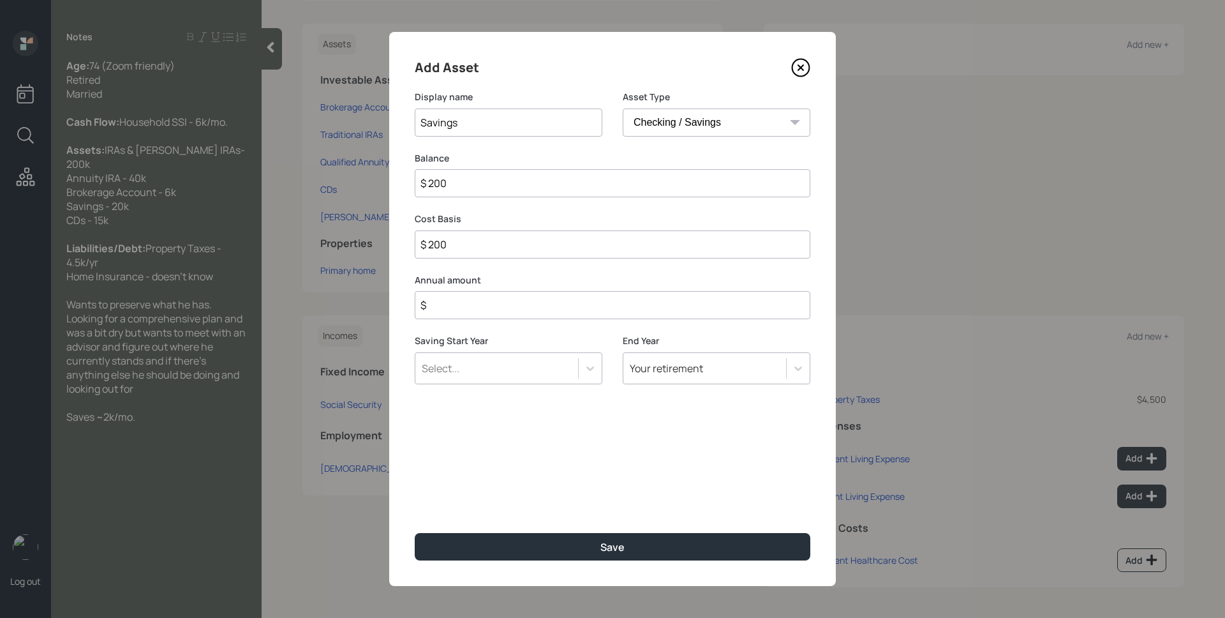
type input "$ 2,000"
type input "$ 20,000"
type input "$ 24,000"
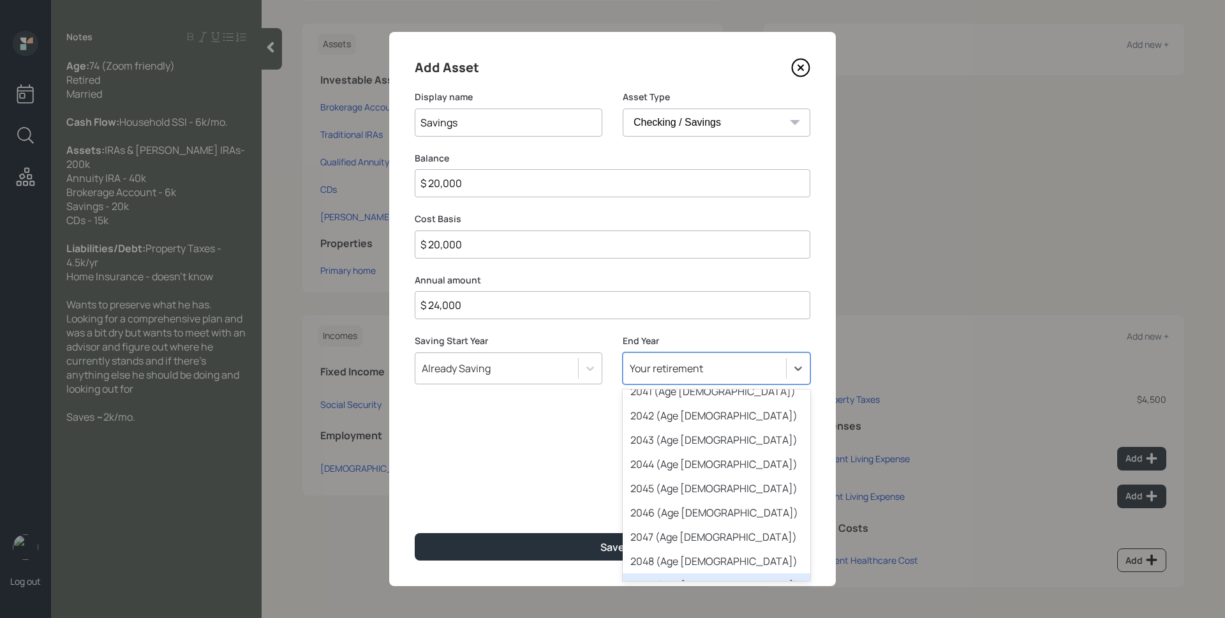
scroll to position [522, 0]
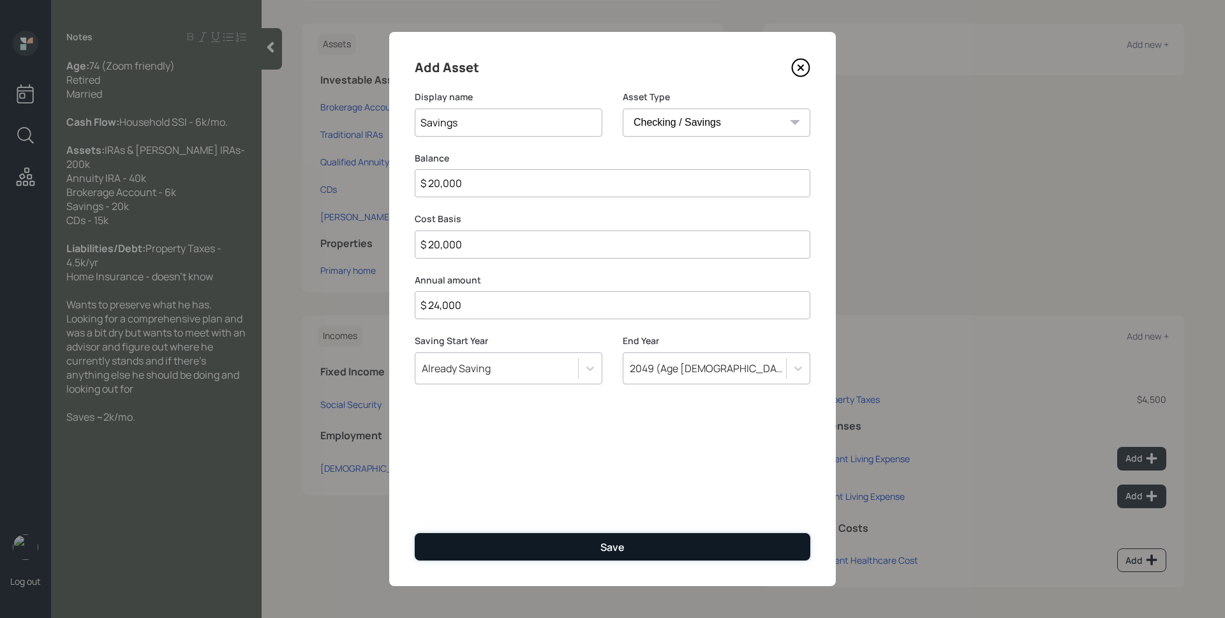
click at [669, 539] on button "Save" at bounding box center [613, 546] width 396 height 27
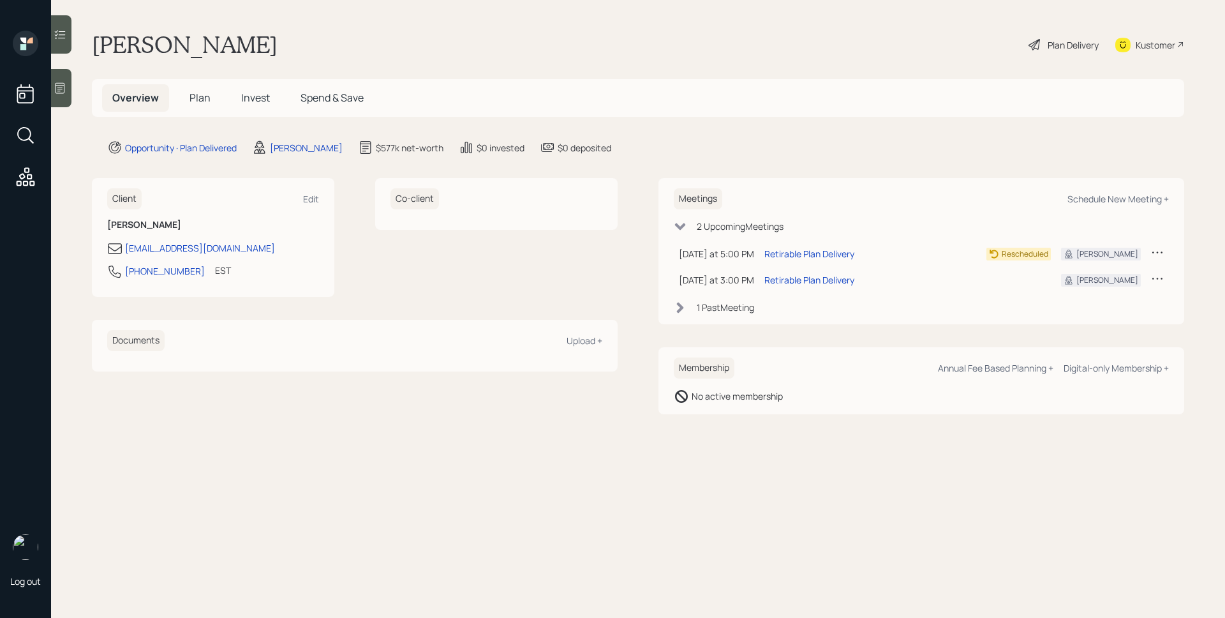
click at [219, 96] on h5 "Plan" at bounding box center [199, 97] width 41 height 27
